Goal: Book appointment/travel/reservation

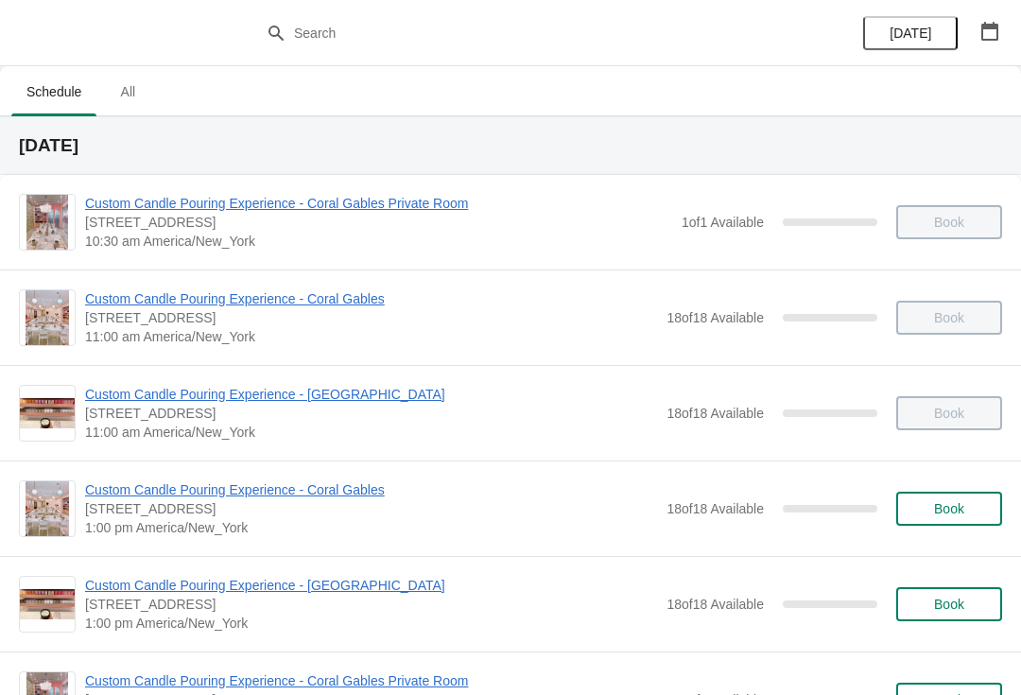
click at [988, 31] on icon "button" at bounding box center [989, 31] width 19 height 19
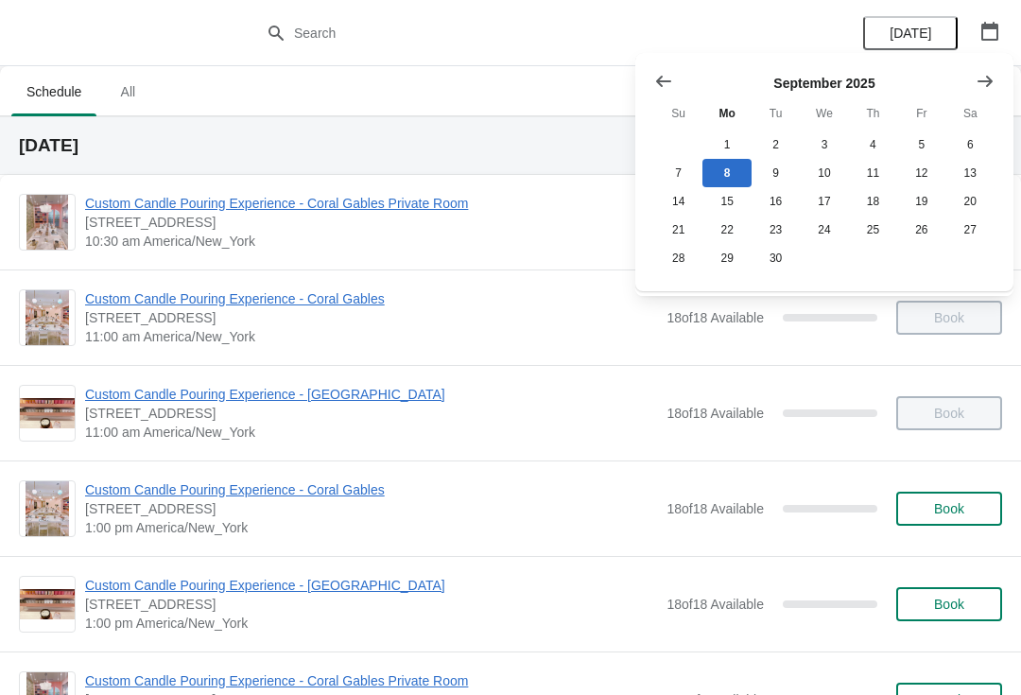
click at [263, 121] on div "[DATE]" at bounding box center [510, 145] width 1021 height 59
click at [120, 96] on span "All" at bounding box center [127, 92] width 47 height 34
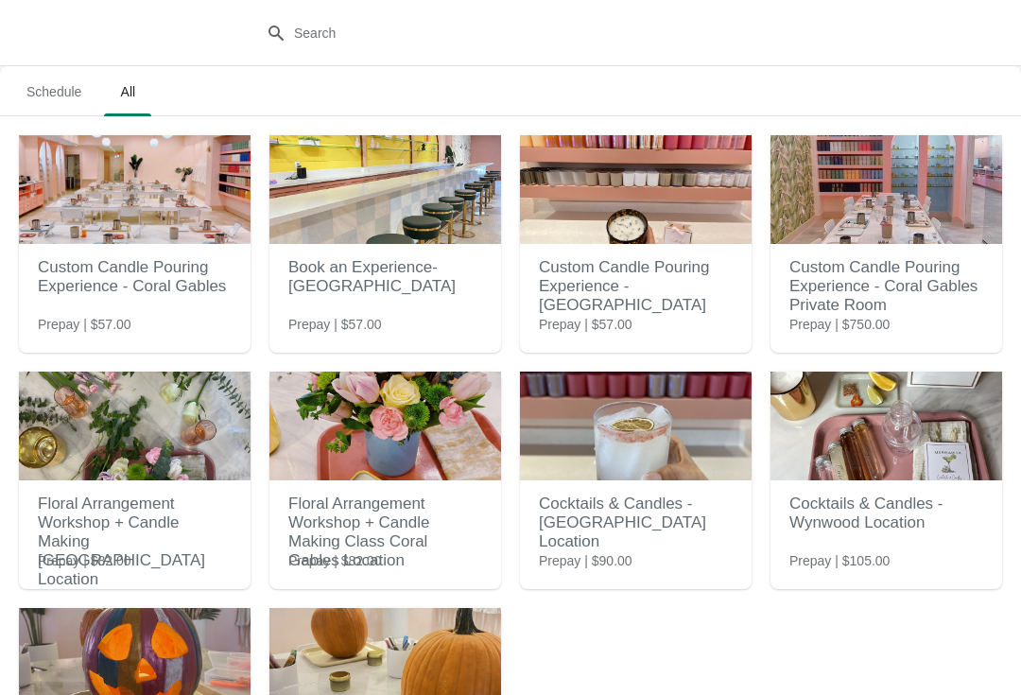
click at [33, 79] on span "Schedule" at bounding box center [53, 92] width 85 height 34
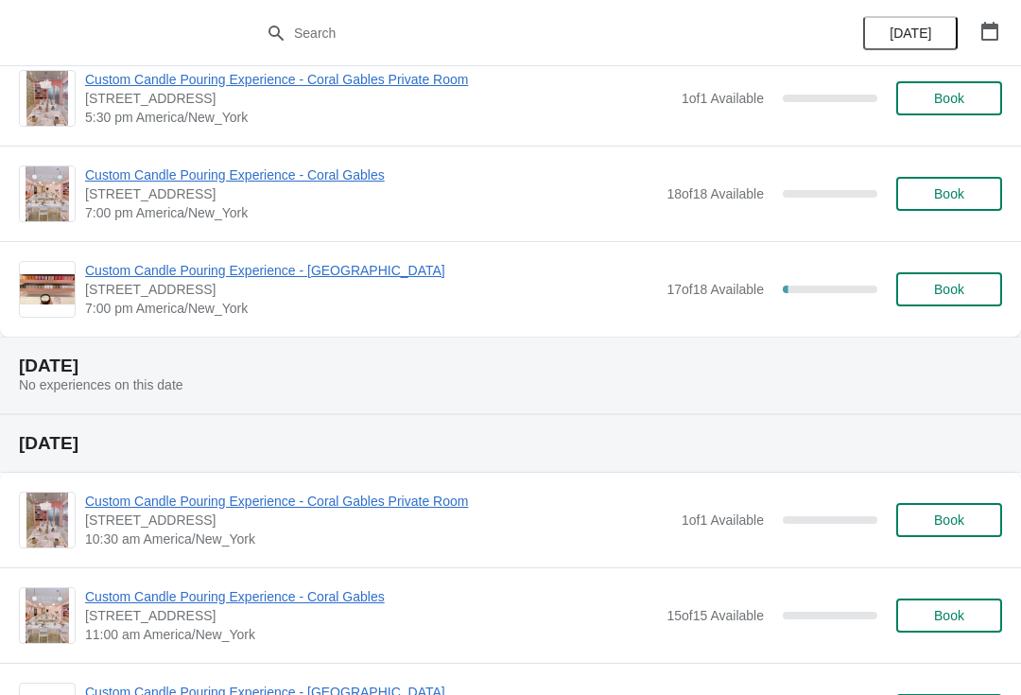
scroll to position [1064, 0]
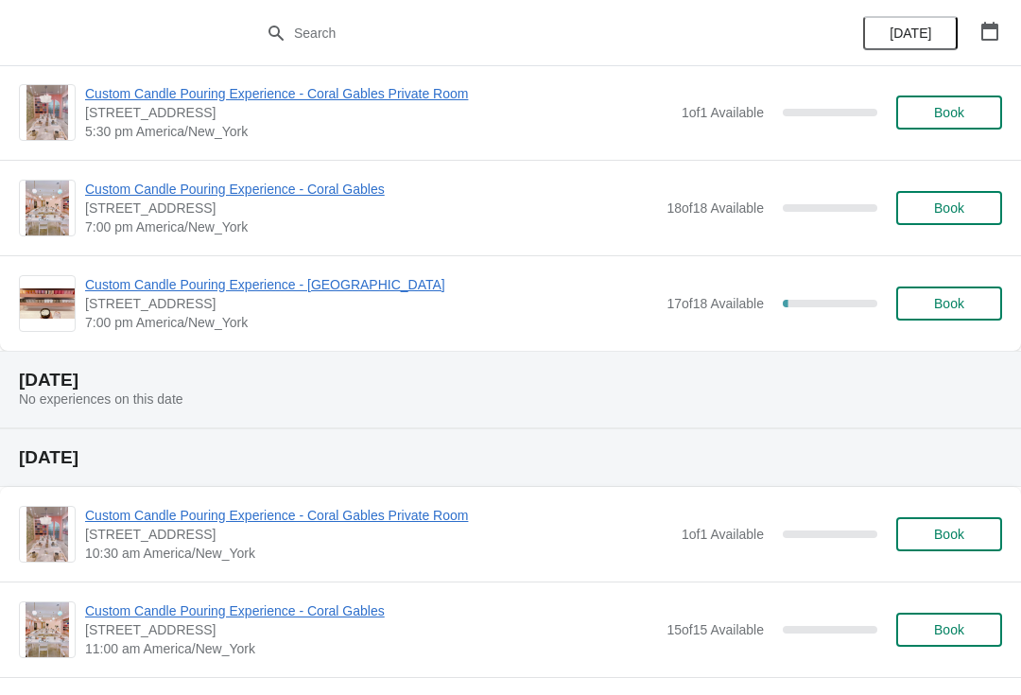
click at [168, 284] on span "Custom Candle Pouring Experience - [GEOGRAPHIC_DATA]" at bounding box center [371, 284] width 572 height 19
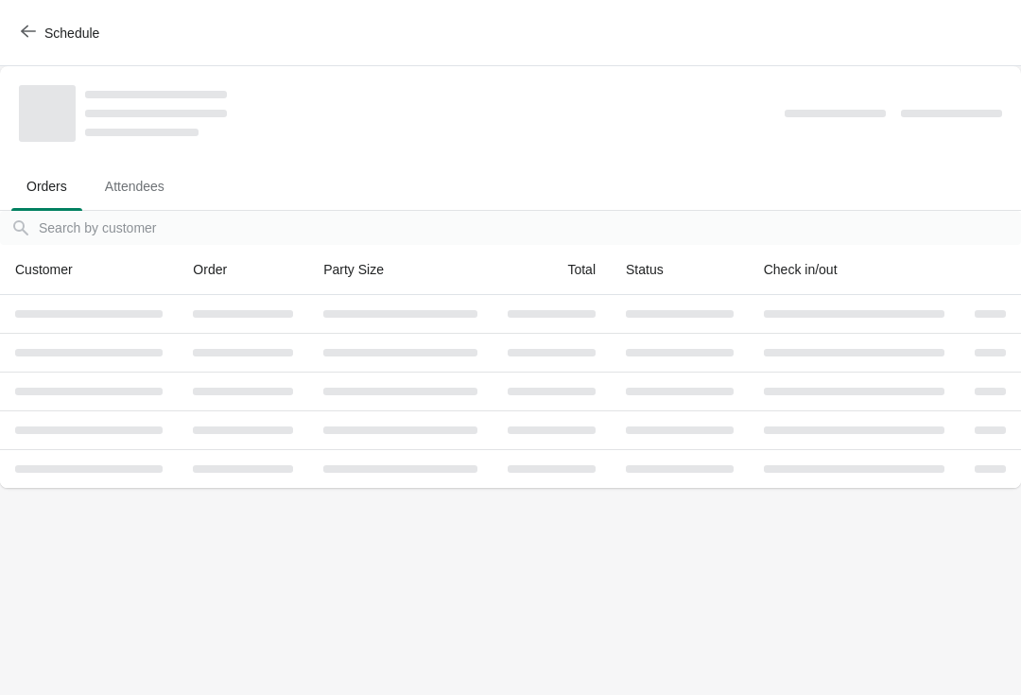
scroll to position [0, 0]
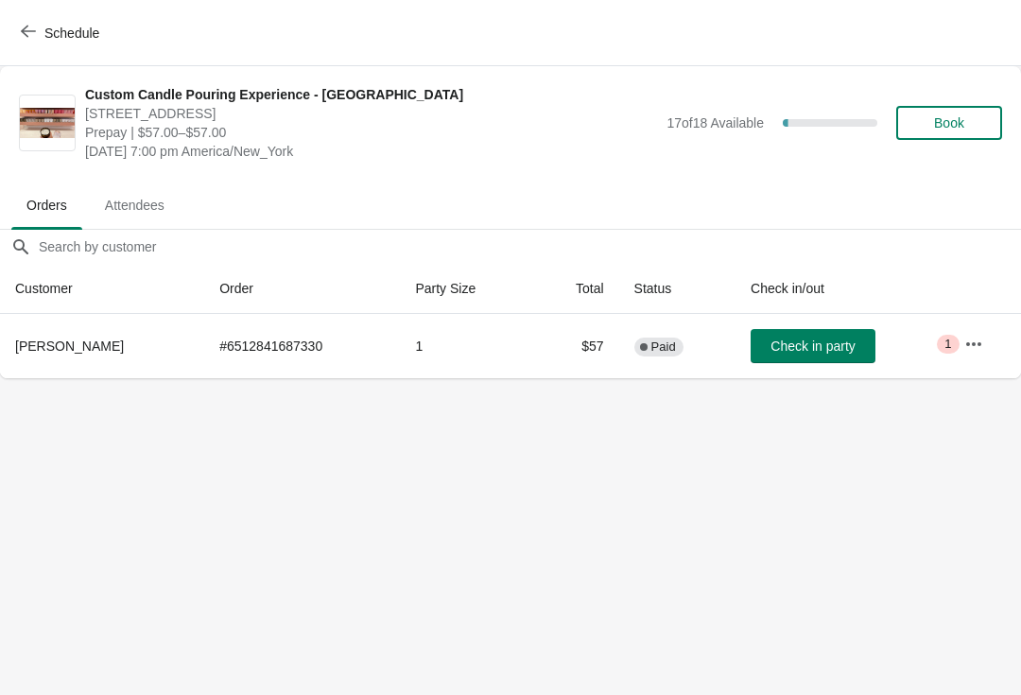
click at [974, 341] on icon "button" at bounding box center [973, 344] width 19 height 19
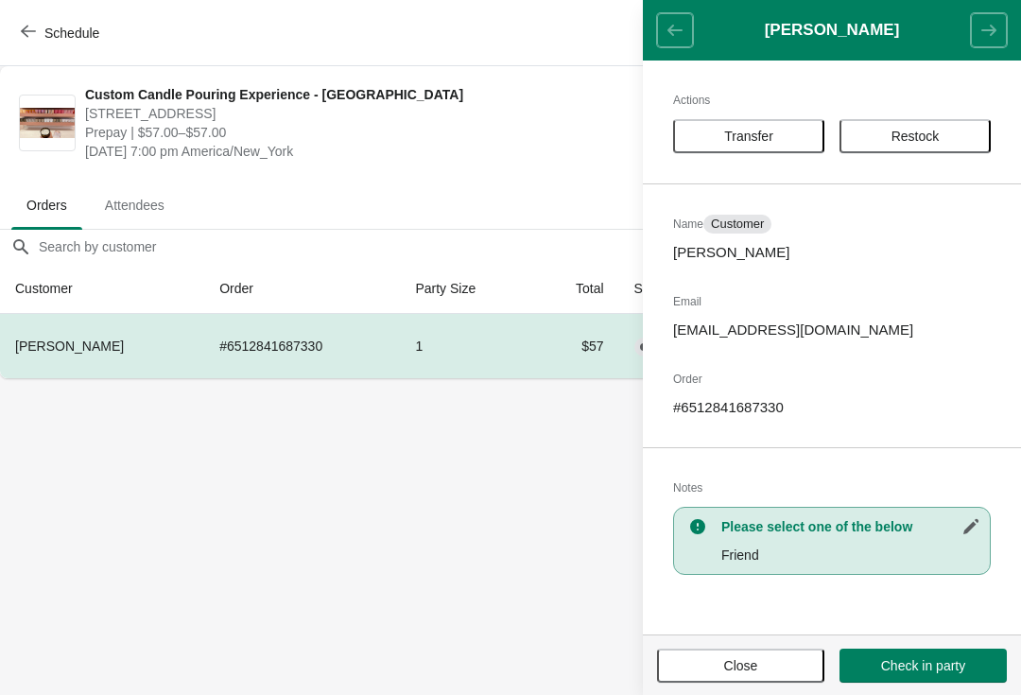
click at [505, 564] on body "Schedule Custom Candle Pouring Experience - Fort Lauderdale 914 East Las Olas B…" at bounding box center [510, 347] width 1021 height 695
click at [464, 538] on body "Schedule Custom Candle Pouring Experience - Fort Lauderdale 914 East Las Olas B…" at bounding box center [510, 347] width 1021 height 695
click at [661, 26] on header "Tang Huibin" at bounding box center [832, 30] width 378 height 60
click at [725, 668] on span "Close" at bounding box center [741, 665] width 34 height 15
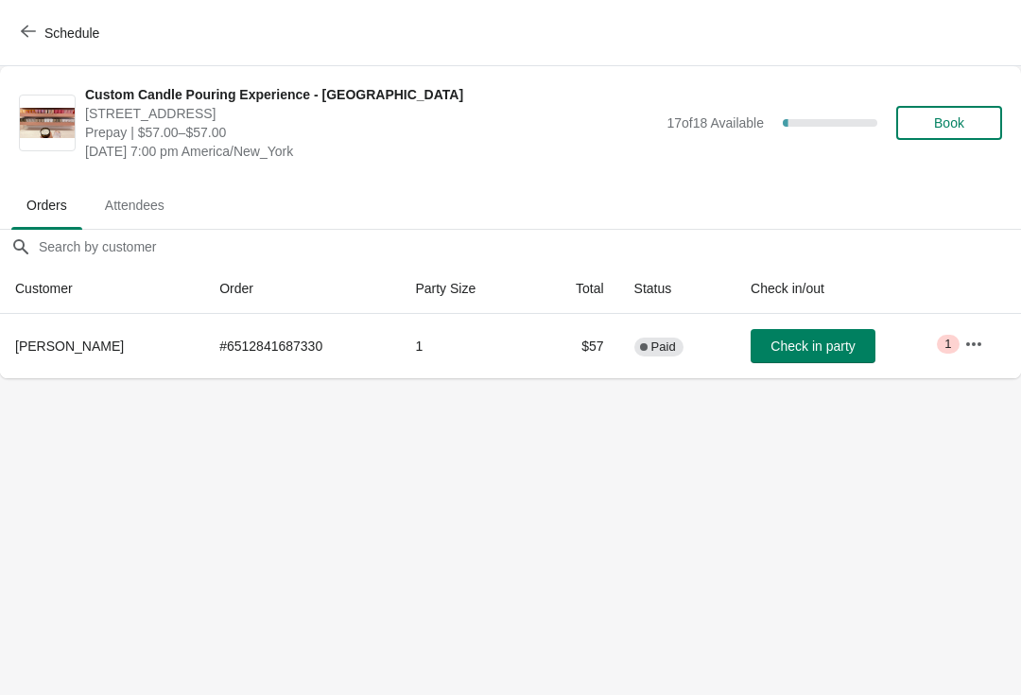
click at [972, 339] on icon "button" at bounding box center [973, 344] width 19 height 19
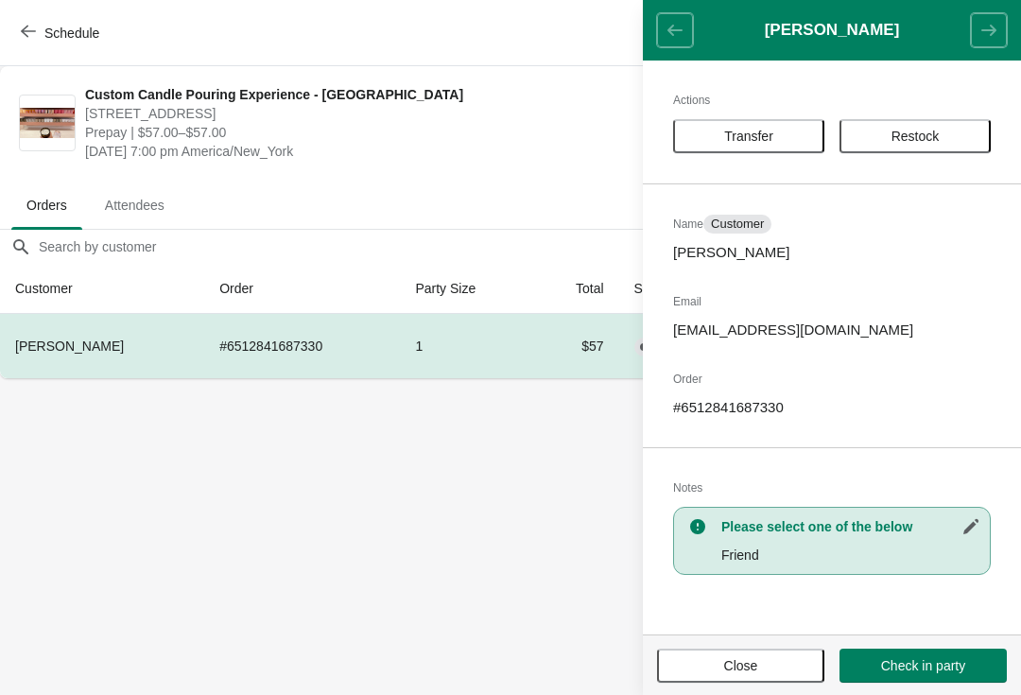
click at [714, 134] on span "Transfer" at bounding box center [748, 136] width 117 height 15
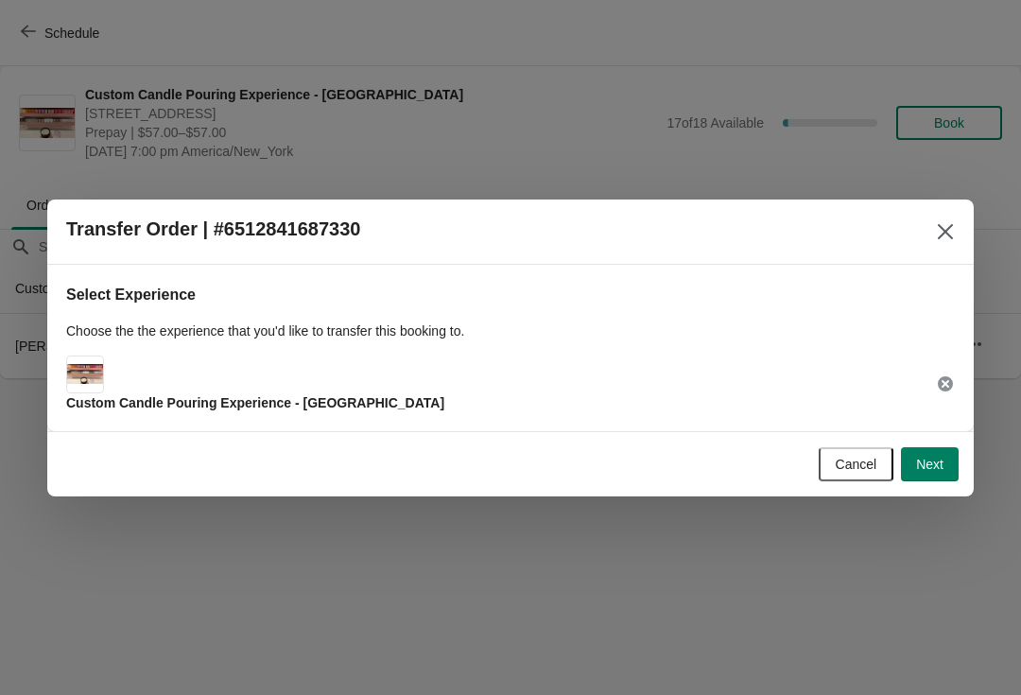
click at [101, 374] on img at bounding box center [85, 374] width 36 height 20
click at [925, 448] on button "Next" at bounding box center [930, 464] width 58 height 34
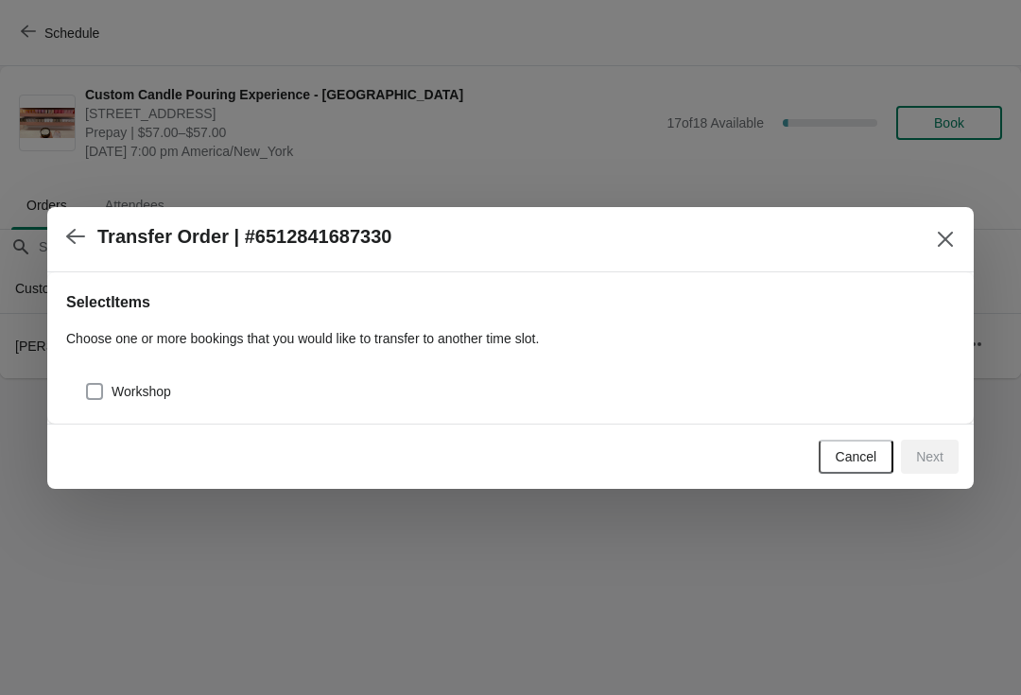
click at [87, 397] on span at bounding box center [94, 391] width 17 height 17
click at [87, 384] on input "Workshop" at bounding box center [86, 383] width 1 height 1
checkbox input "true"
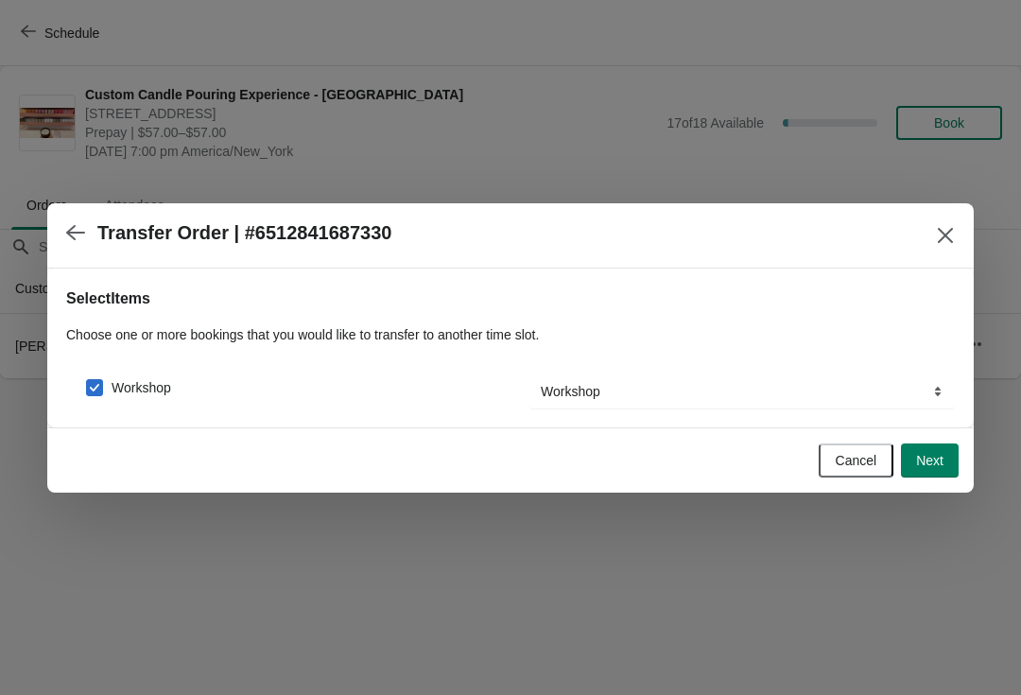
click at [921, 456] on span "Next" at bounding box center [929, 460] width 27 height 15
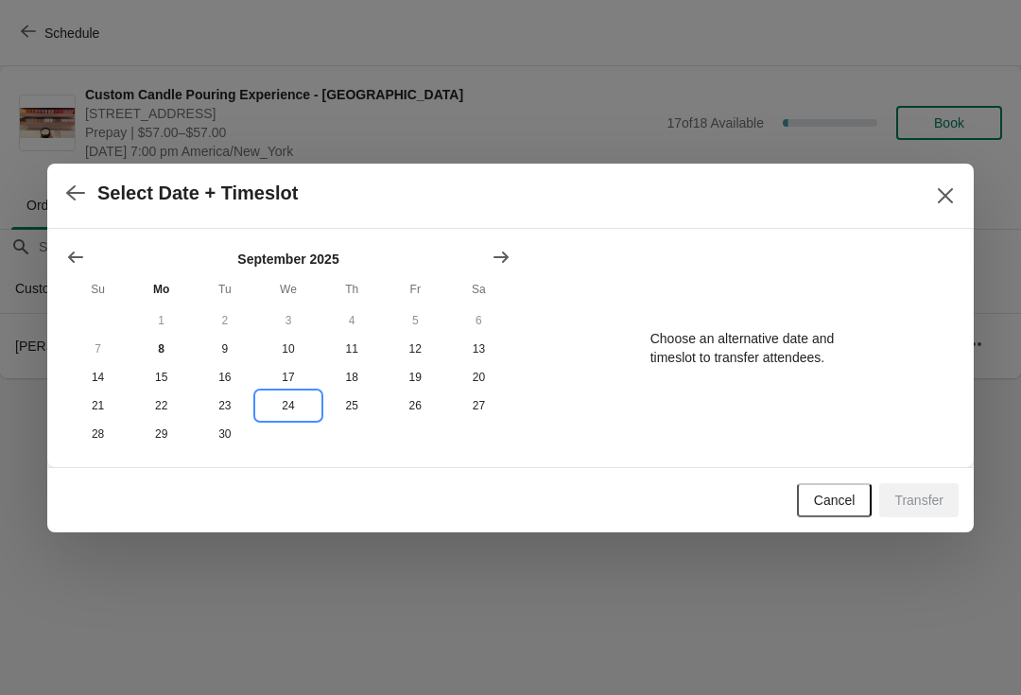
click at [277, 414] on button "24" at bounding box center [287, 405] width 63 height 28
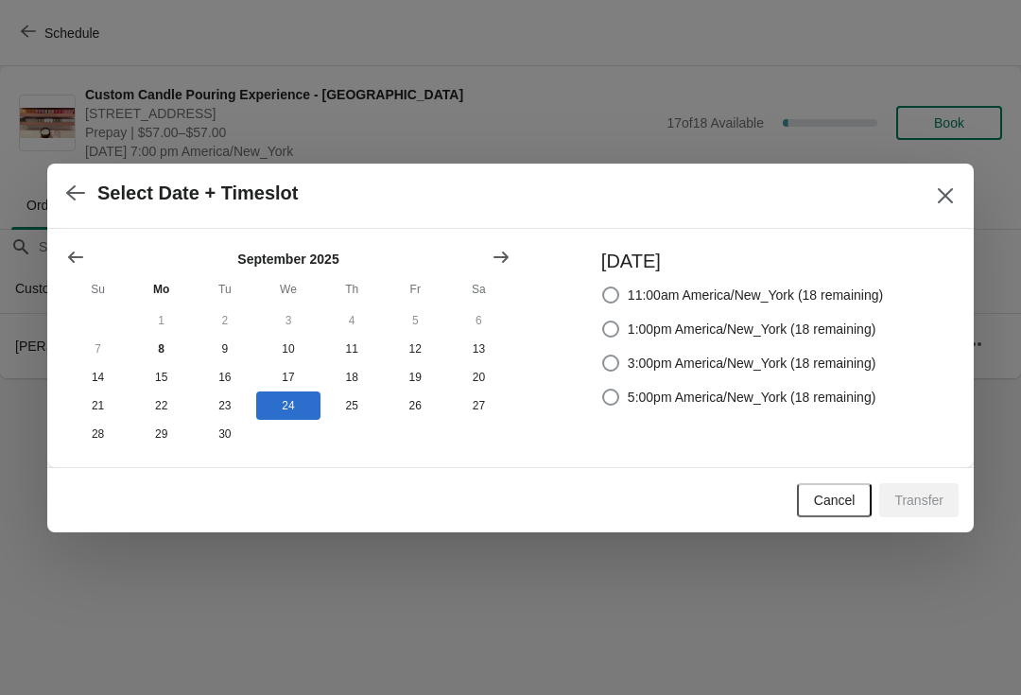
click at [827, 507] on span "Cancel" at bounding box center [835, 499] width 42 height 15
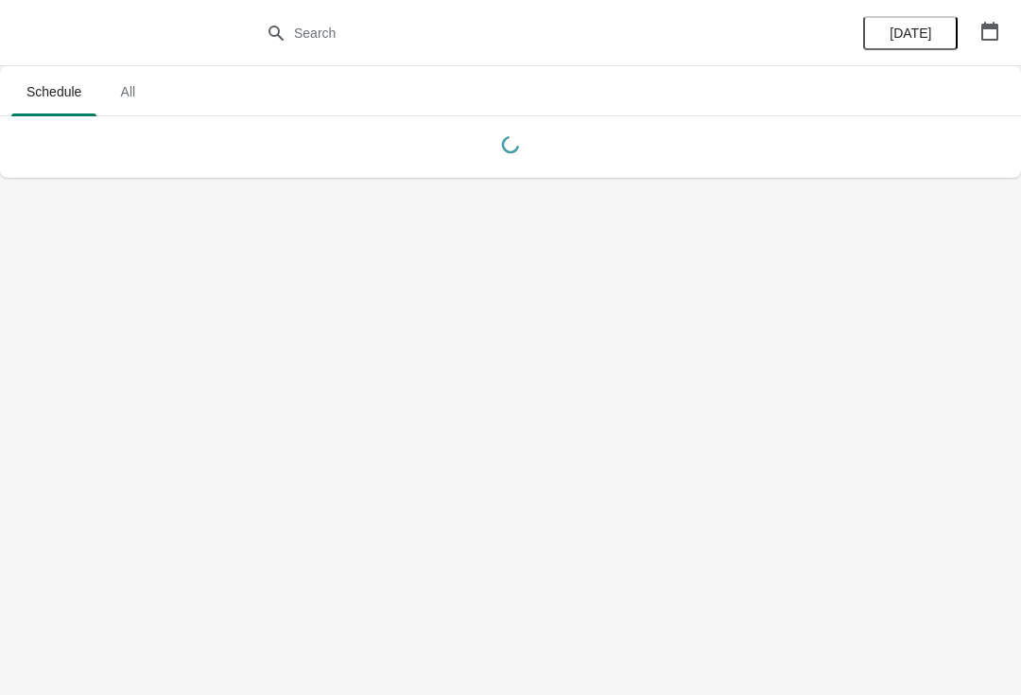
click at [122, 100] on span "All" at bounding box center [127, 92] width 47 height 34
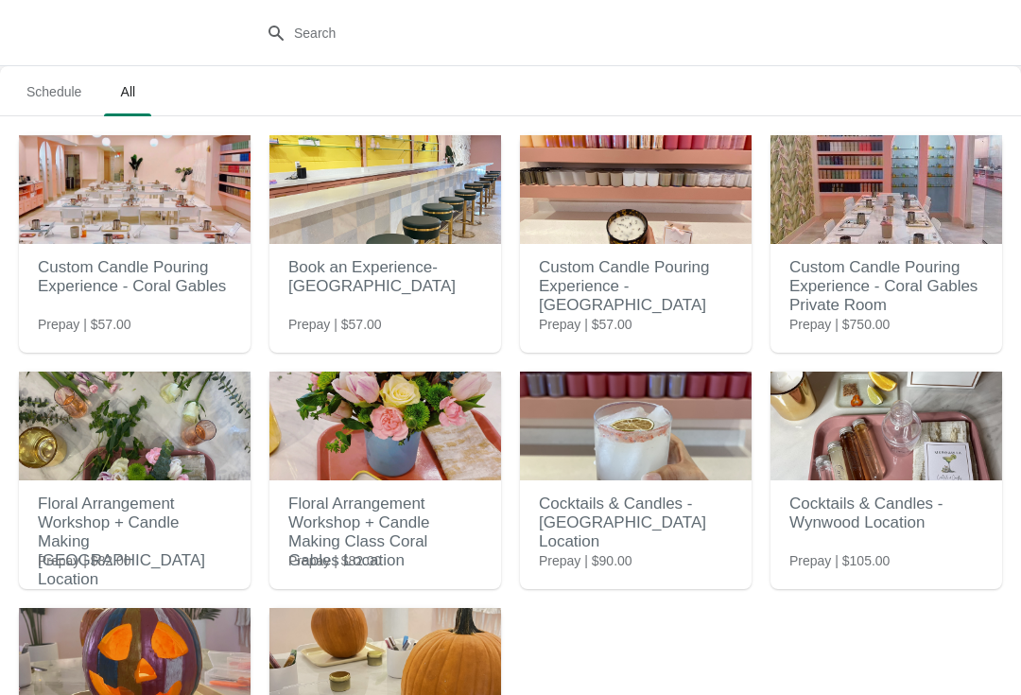
click at [634, 220] on img at bounding box center [636, 189] width 232 height 109
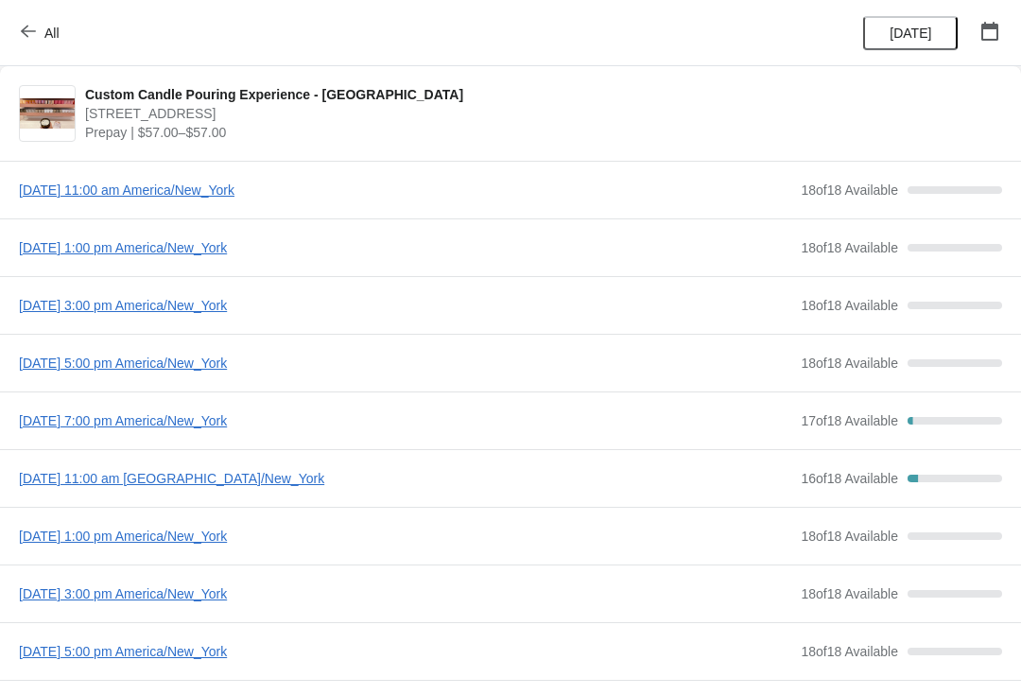
click at [145, 481] on span "Wednesday, September 10, 2025 | 11:00 am America/New_York" at bounding box center [405, 478] width 772 height 19
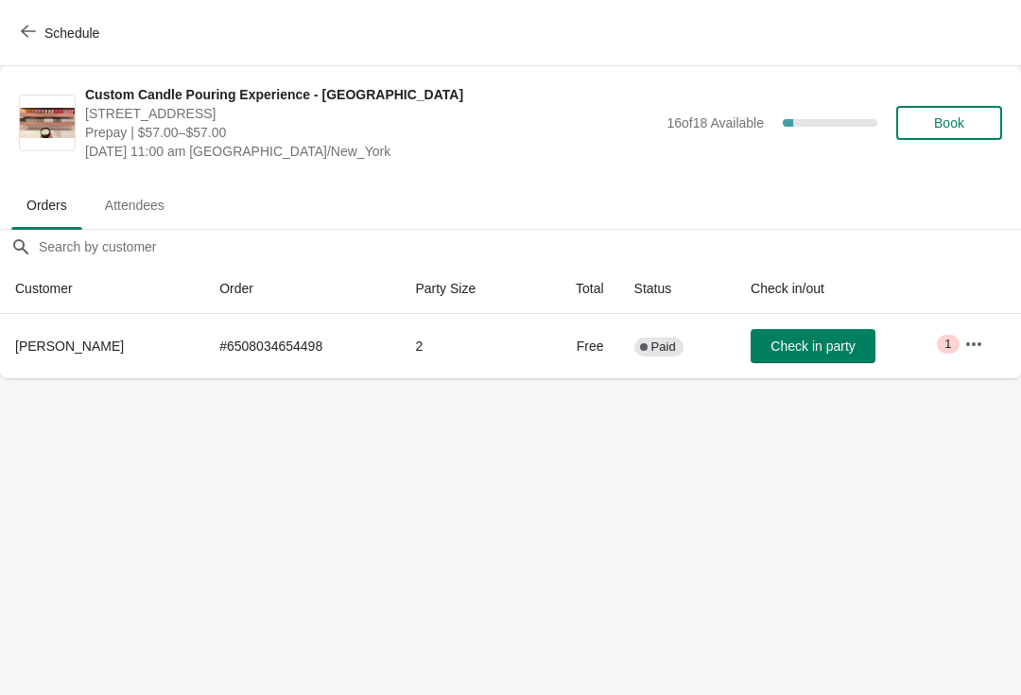
click at [982, 335] on icon "button" at bounding box center [973, 344] width 19 height 19
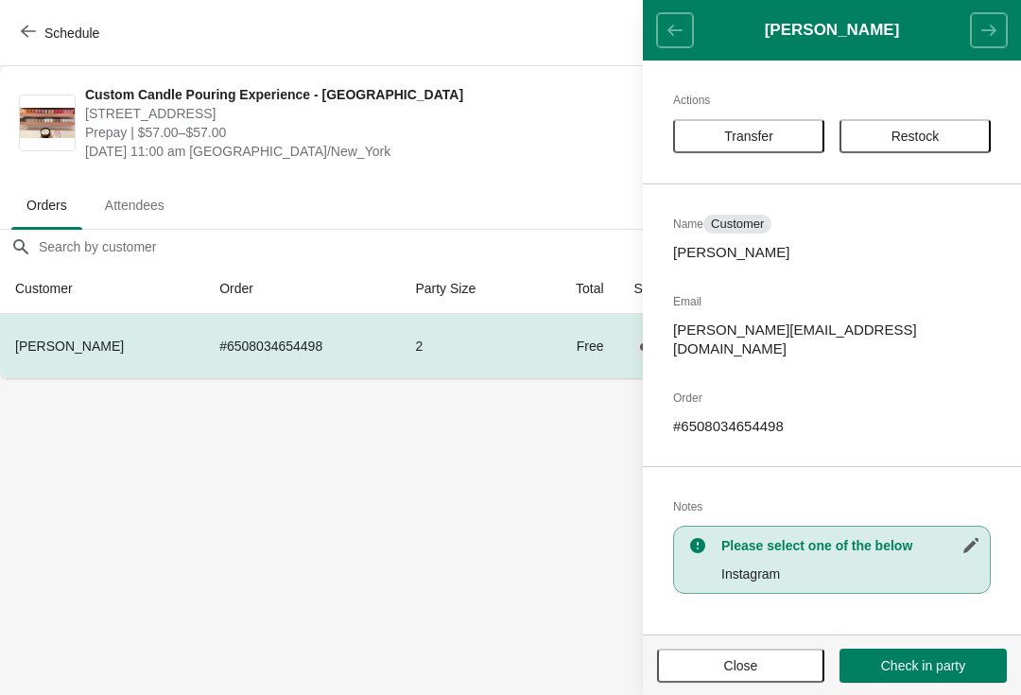
click at [667, 14] on header "Sarah Velleau" at bounding box center [832, 30] width 378 height 60
click at [412, 533] on body "Schedule Custom Candle Pouring Experience - Fort Lauderdale 914 East Las Olas B…" at bounding box center [510, 347] width 1021 height 695
click at [43, 21] on button "Schedule" at bounding box center [61, 33] width 105 height 34
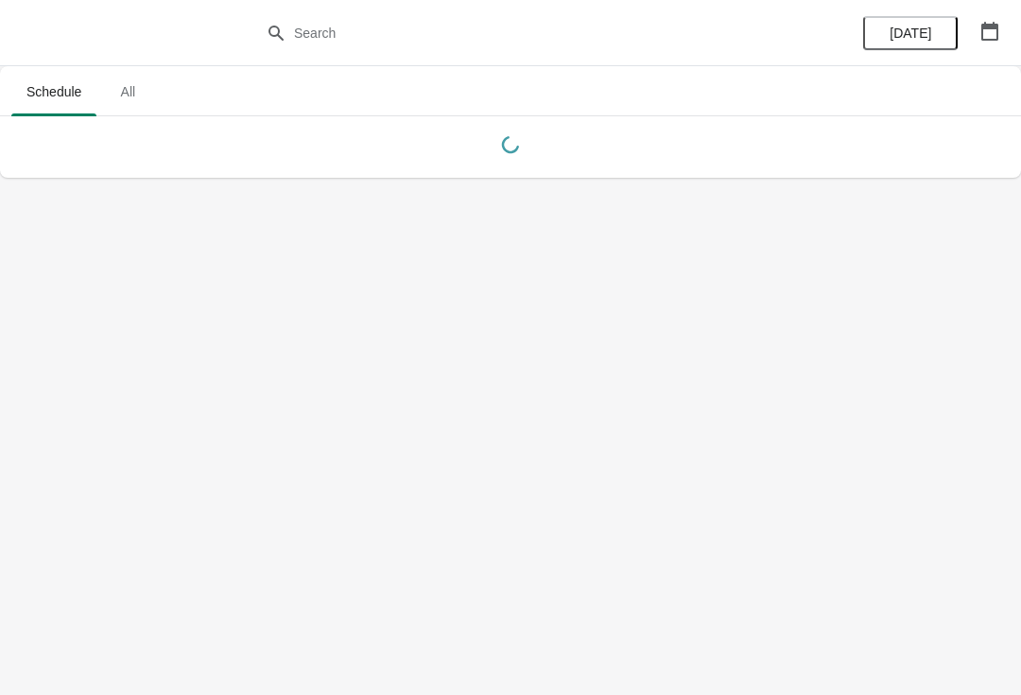
click at [914, 35] on span "[DATE]" at bounding box center [910, 33] width 42 height 15
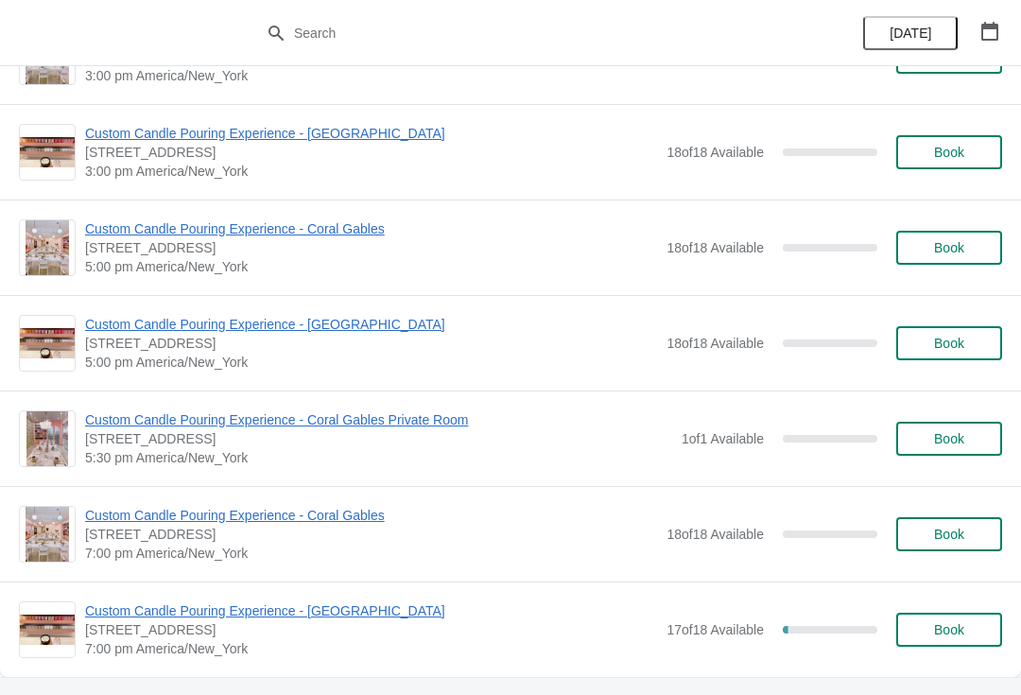
scroll to position [759, 0]
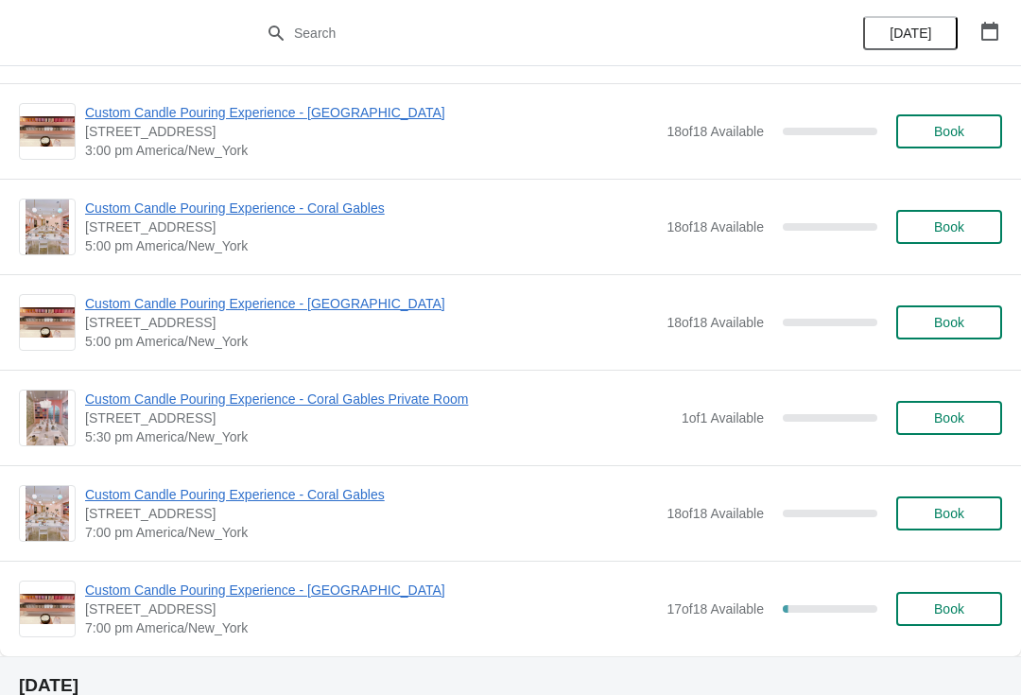
click at [158, 598] on span "Custom Candle Pouring Experience - [GEOGRAPHIC_DATA]" at bounding box center [371, 589] width 572 height 19
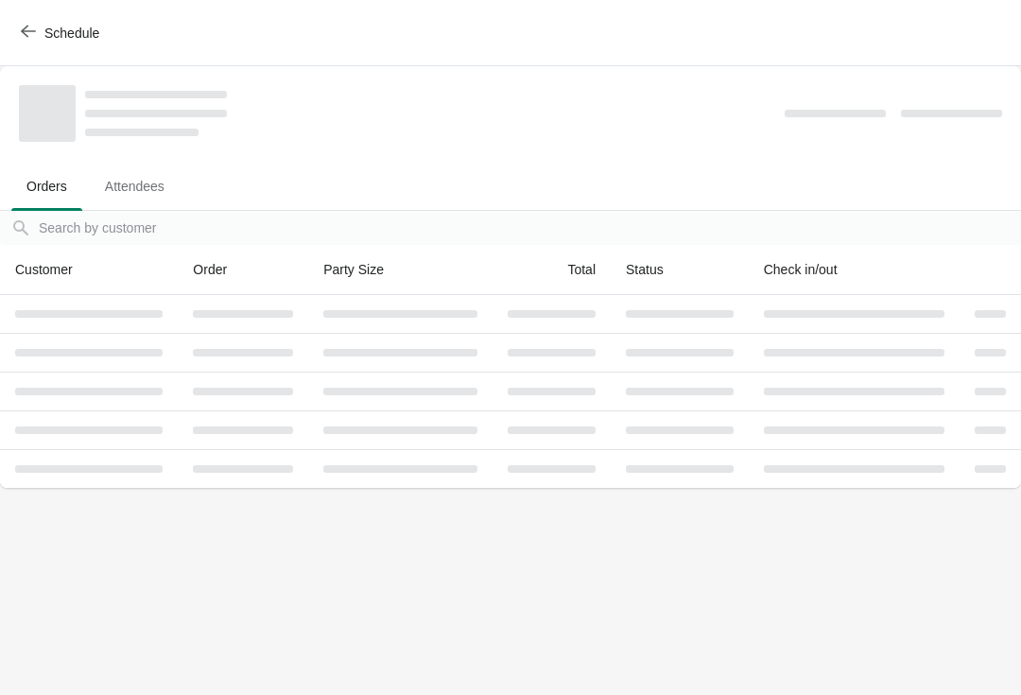
scroll to position [0, 0]
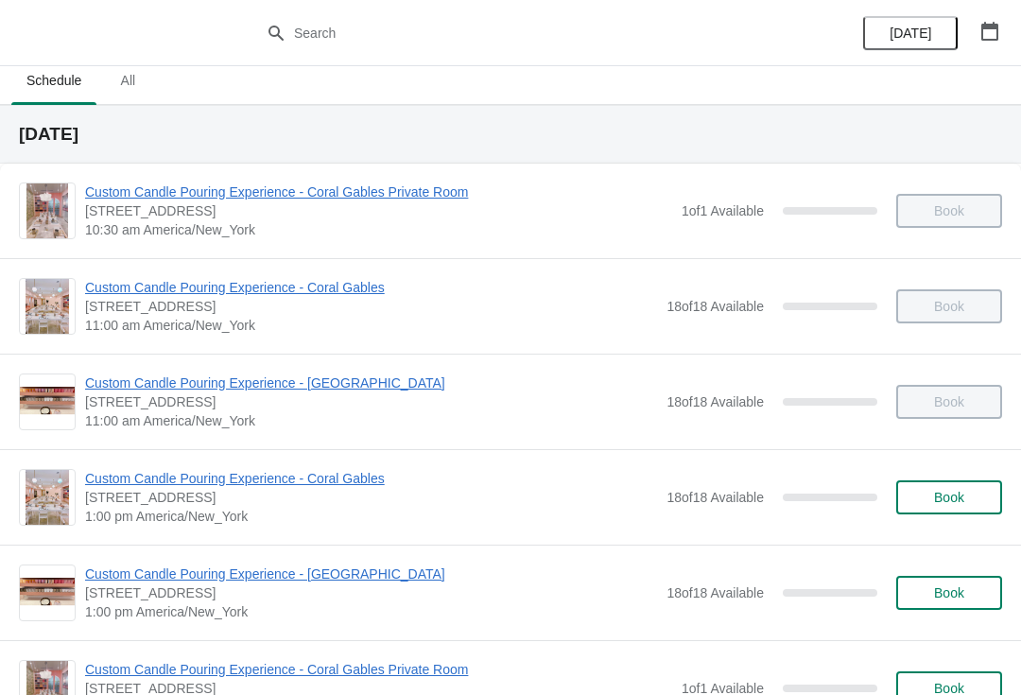
scroll to position [12, 0]
click at [947, 596] on span "Book" at bounding box center [949, 591] width 30 height 15
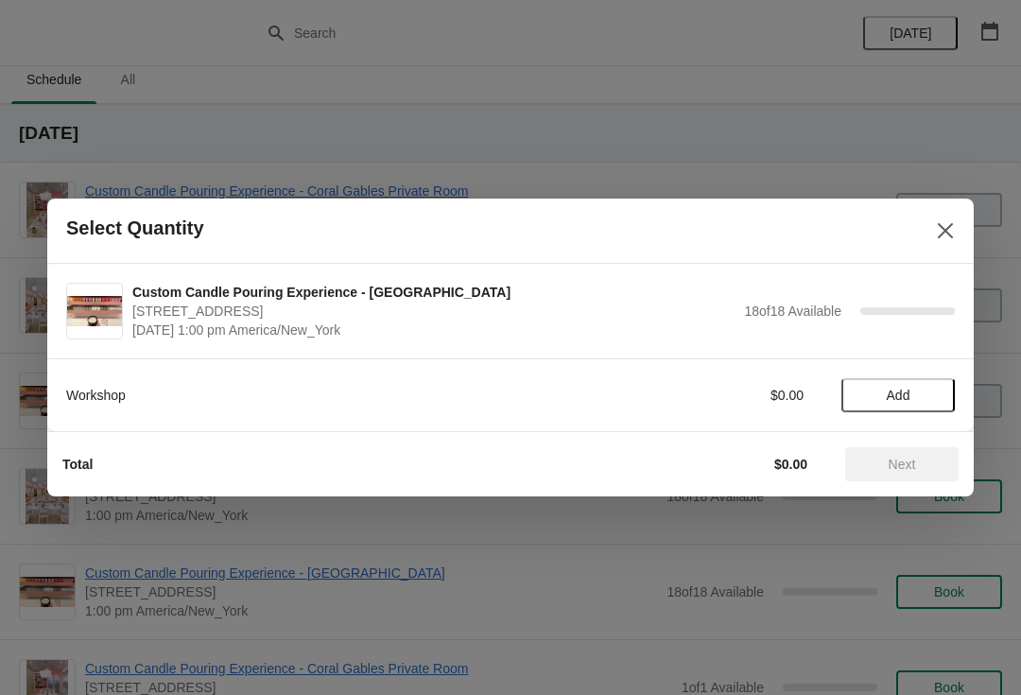
click at [924, 385] on button "Add" at bounding box center [897, 395] width 113 height 34
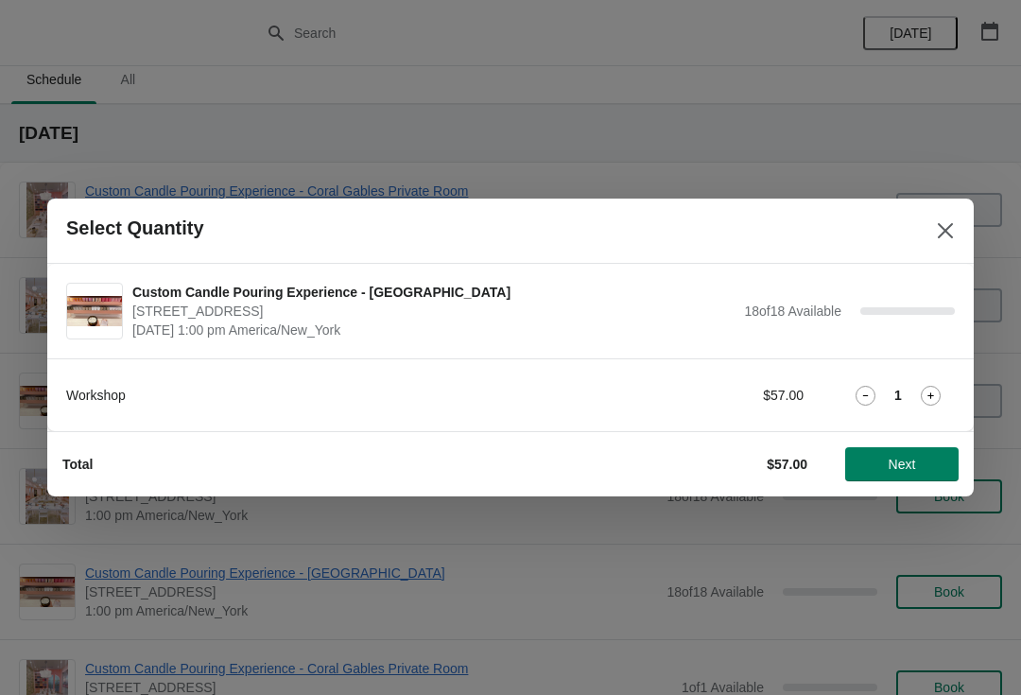
click at [928, 401] on icon at bounding box center [930, 396] width 20 height 20
click at [932, 397] on icon at bounding box center [930, 396] width 20 height 20
click at [918, 470] on span "Next" at bounding box center [901, 463] width 83 height 15
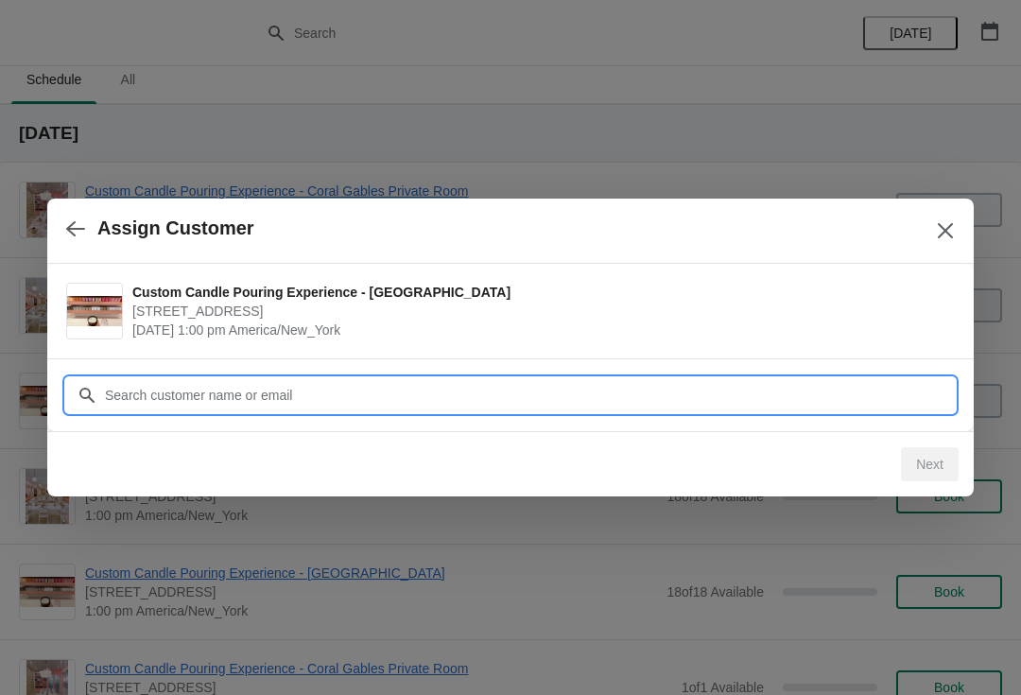
click at [362, 403] on input "Customer" at bounding box center [529, 395] width 851 height 34
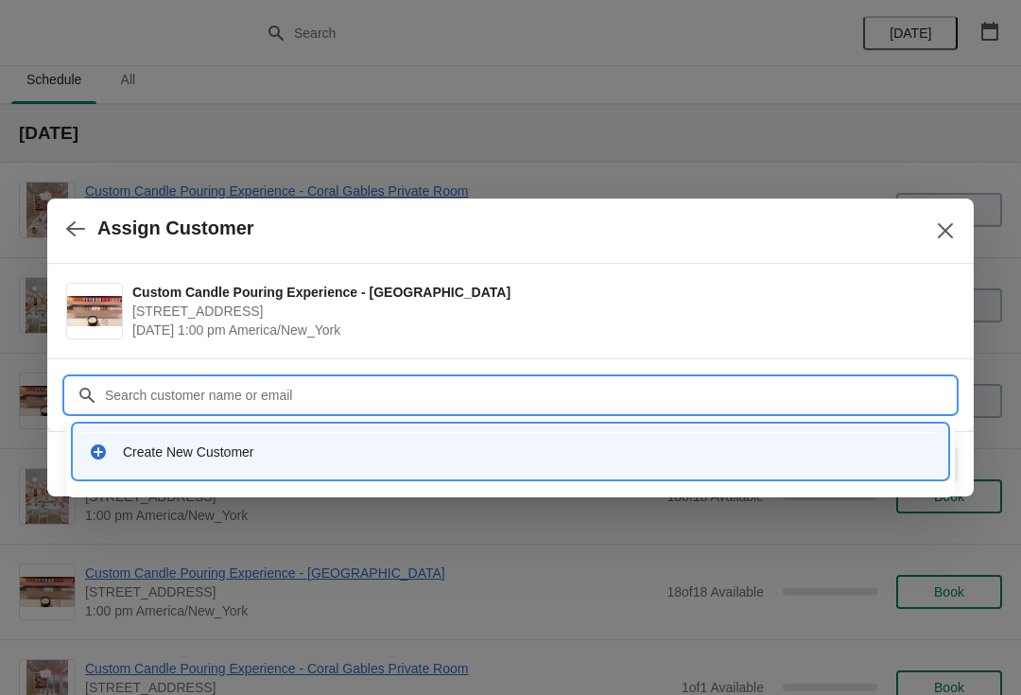
click at [219, 450] on div "Create New Customer" at bounding box center [527, 451] width 809 height 19
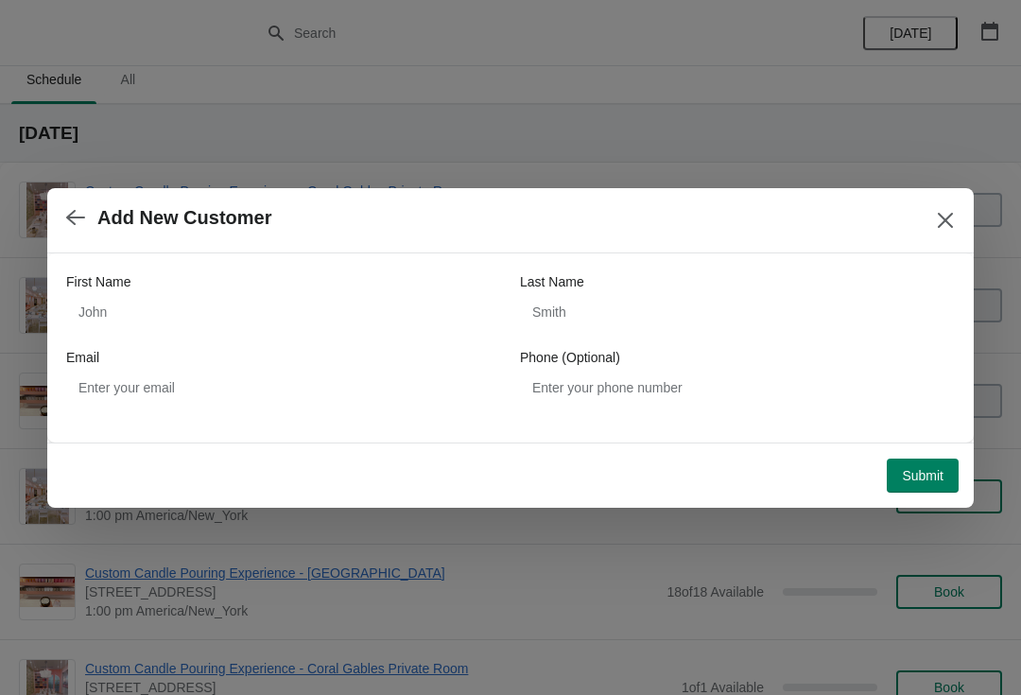
click at [921, 478] on span "Submit" at bounding box center [923, 475] width 42 height 15
click at [954, 214] on button "Close" at bounding box center [945, 220] width 34 height 34
